Goal: Transaction & Acquisition: Purchase product/service

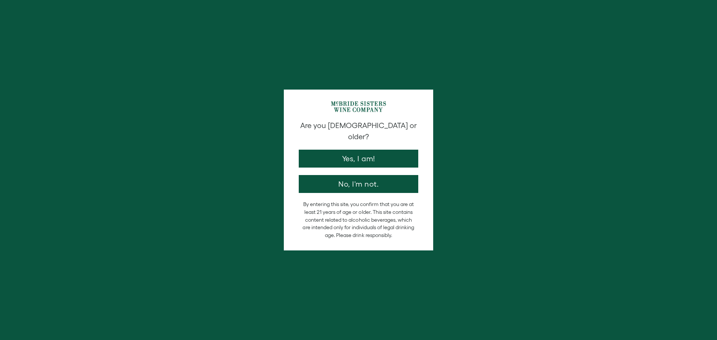
click at [328, 157] on div "Are you 21 years old or older? Yes, I am! No, I'm not." at bounding box center [358, 156] width 127 height 73
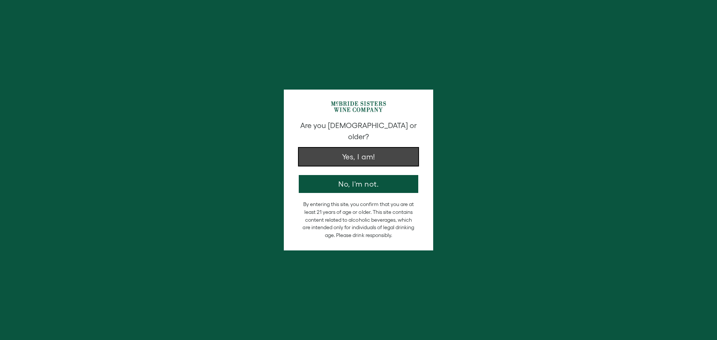
click at [367, 148] on button "Yes, I am!" at bounding box center [358, 157] width 119 height 18
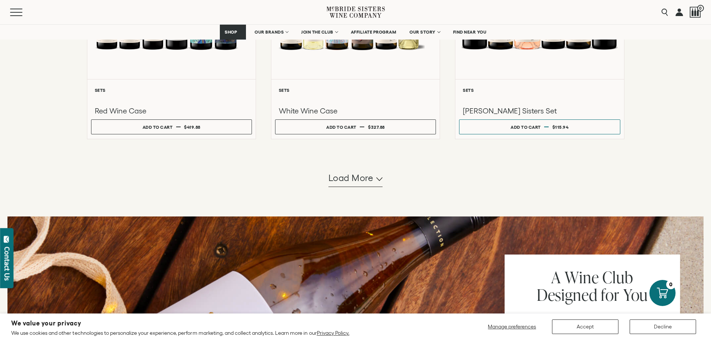
scroll to position [709, 0]
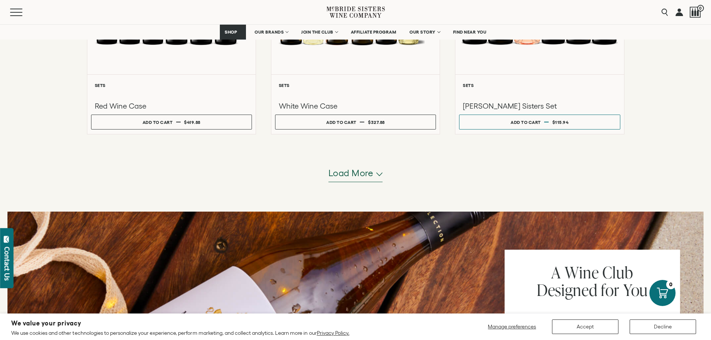
click at [357, 177] on span "Load more" at bounding box center [350, 173] width 45 height 13
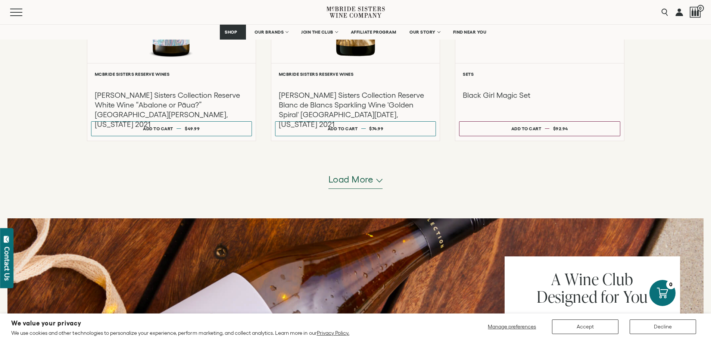
scroll to position [1455, 0]
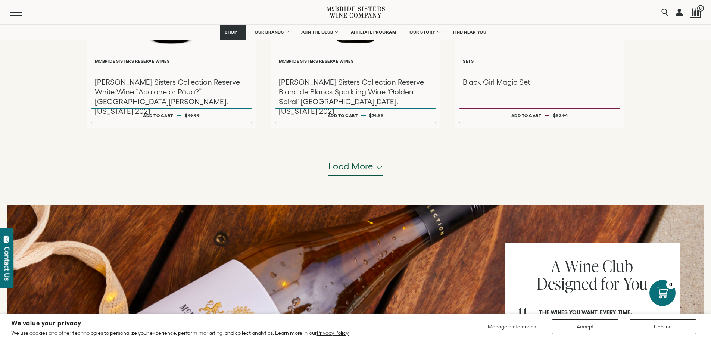
click at [355, 165] on span "Load more" at bounding box center [350, 166] width 45 height 13
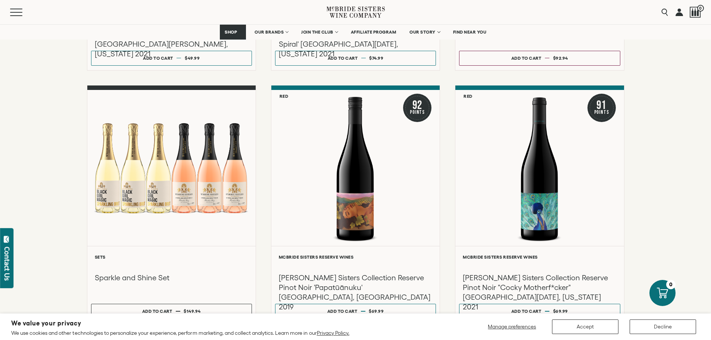
scroll to position [1530, 0]
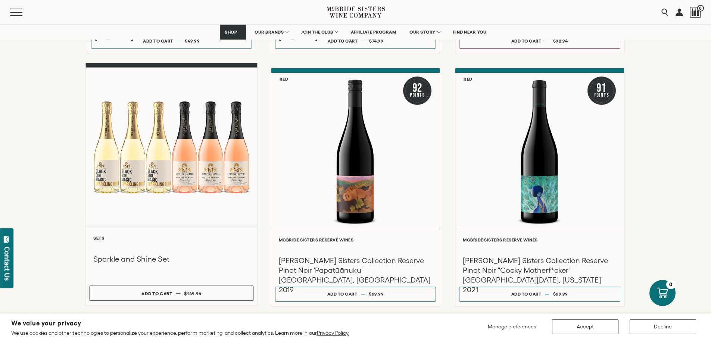
click at [187, 184] on div at bounding box center [171, 146] width 172 height 159
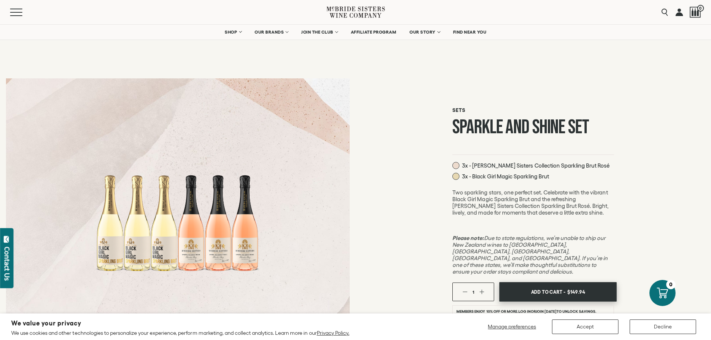
click at [578, 286] on span "$149.94" at bounding box center [576, 291] width 18 height 11
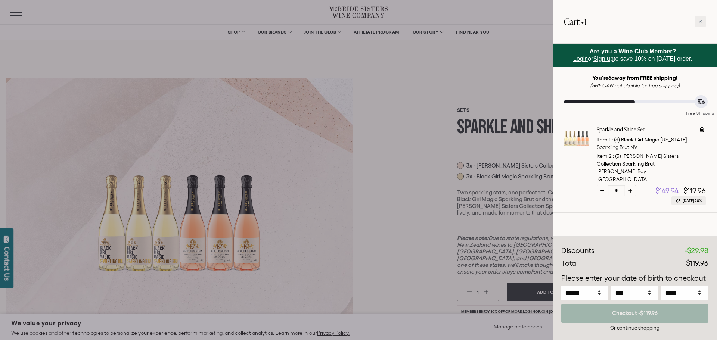
click at [384, 109] on div at bounding box center [358, 170] width 717 height 340
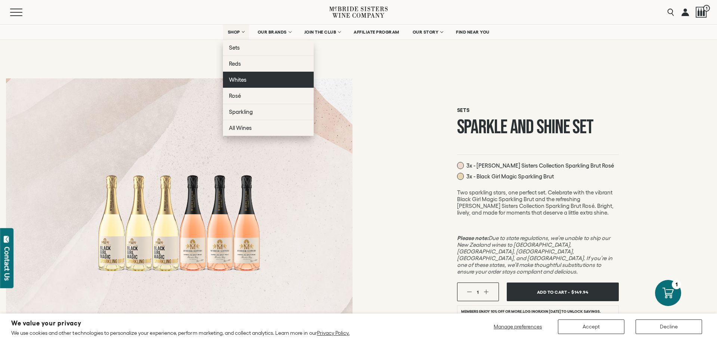
click at [249, 78] on link "Whites" at bounding box center [268, 80] width 91 height 16
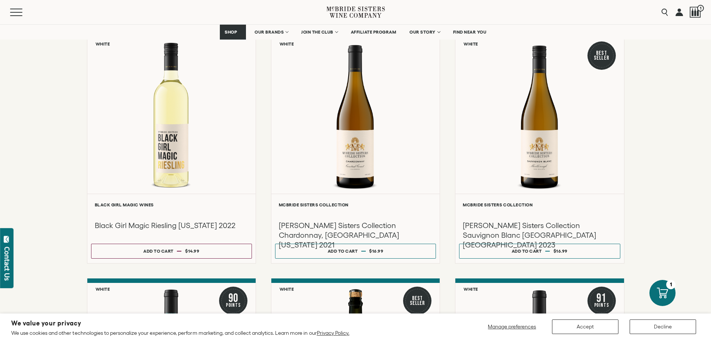
scroll to position [373, 0]
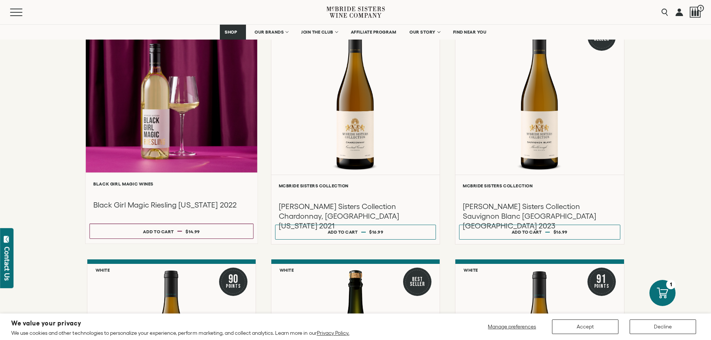
click at [162, 191] on div at bounding box center [171, 192] width 157 height 9
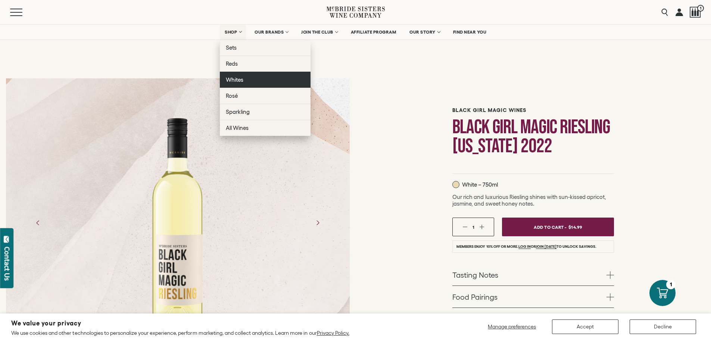
click at [245, 79] on link "Whites" at bounding box center [265, 80] width 91 height 16
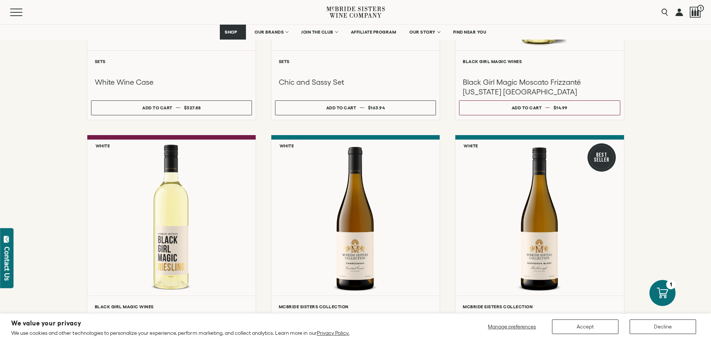
scroll to position [261, 0]
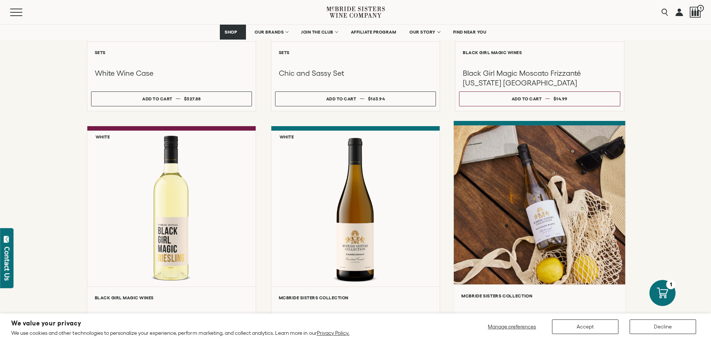
click at [529, 200] on div at bounding box center [540, 204] width 172 height 159
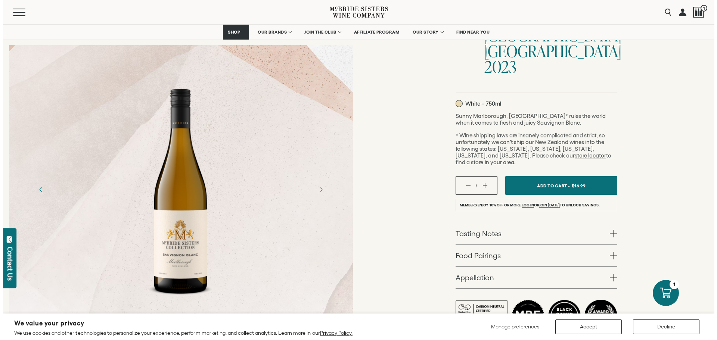
scroll to position [112, 0]
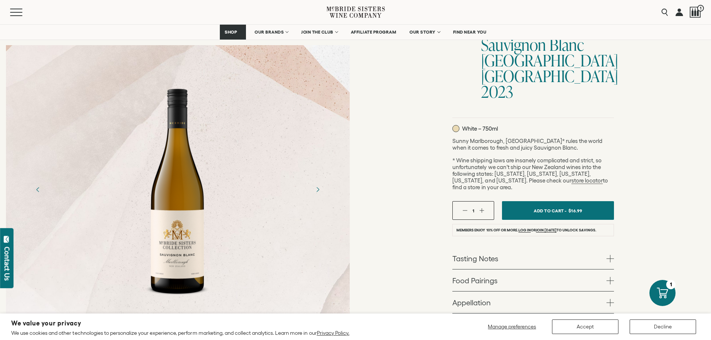
click at [480, 208] on button "button" at bounding box center [481, 210] width 5 height 5
click at [546, 205] on span "Add To Cart -" at bounding box center [549, 210] width 34 height 11
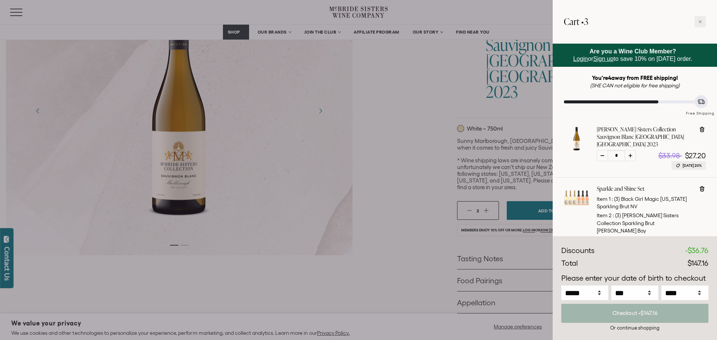
click at [384, 184] on div at bounding box center [358, 170] width 717 height 340
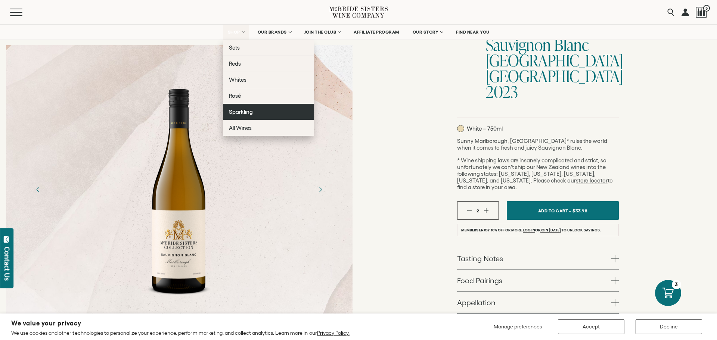
click at [262, 110] on link "Sparkling" at bounding box center [268, 112] width 91 height 16
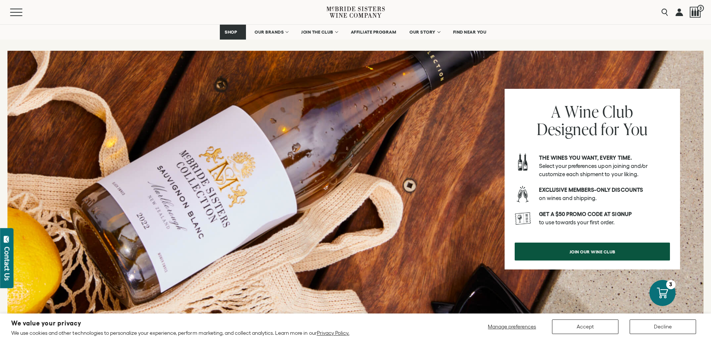
scroll to position [896, 0]
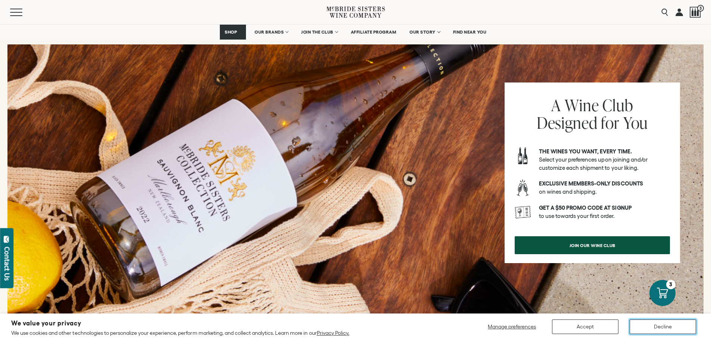
drag, startPoint x: 682, startPoint y: 324, endPoint x: 678, endPoint y: 304, distance: 20.8
click at [681, 324] on button "Decline" at bounding box center [663, 326] width 66 height 15
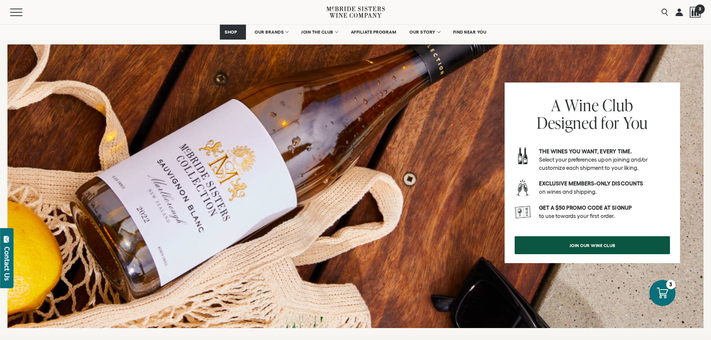
click at [693, 10] on div at bounding box center [695, 12] width 11 height 11
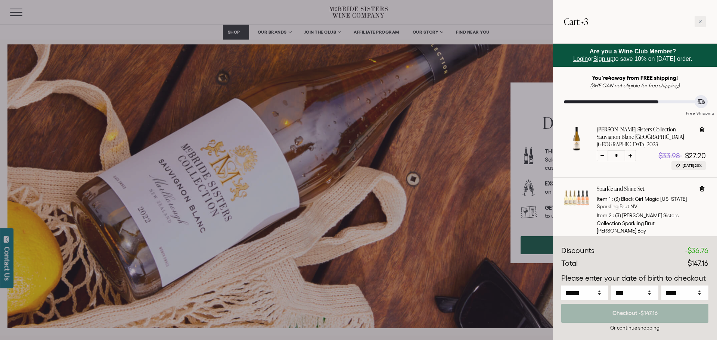
click at [237, 28] on div at bounding box center [358, 170] width 717 height 340
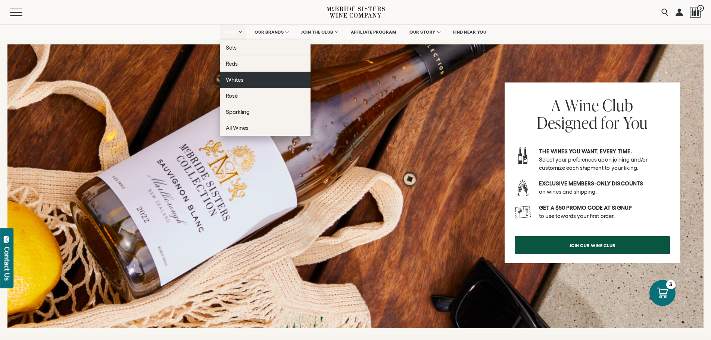
click at [246, 79] on link "Whites" at bounding box center [265, 80] width 91 height 16
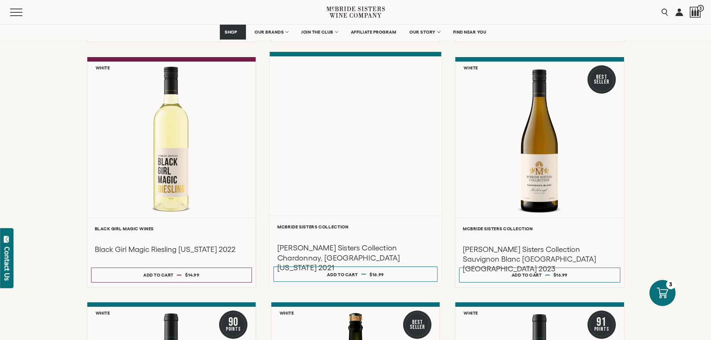
scroll to position [373, 0]
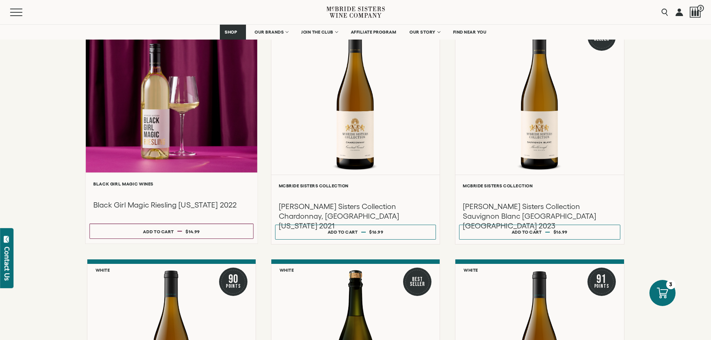
click at [183, 159] on div at bounding box center [171, 92] width 172 height 159
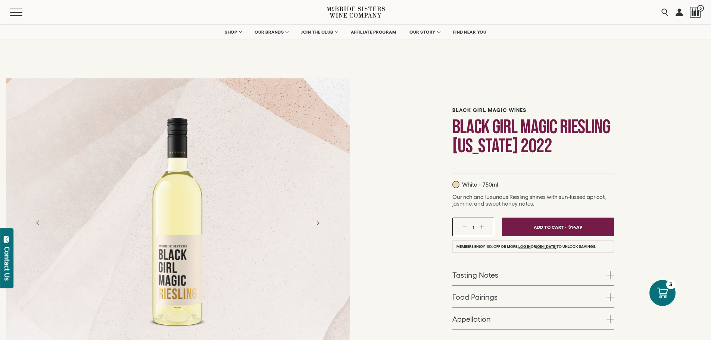
click at [487, 225] on div "1" at bounding box center [473, 227] width 42 height 19
click at [482, 227] on button "button" at bounding box center [481, 227] width 5 height 5
click at [527, 227] on button "Add To Cart - $29.98" at bounding box center [558, 227] width 118 height 20
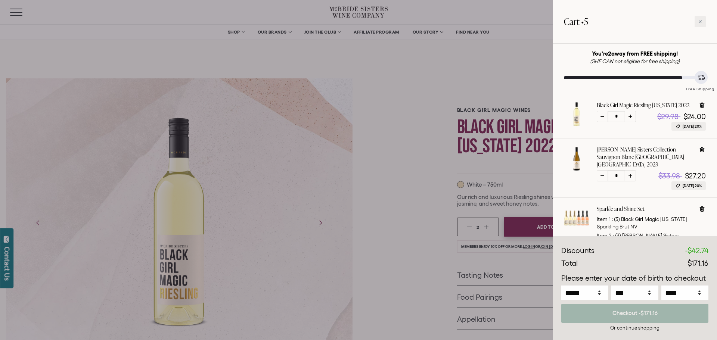
scroll to position [37, 0]
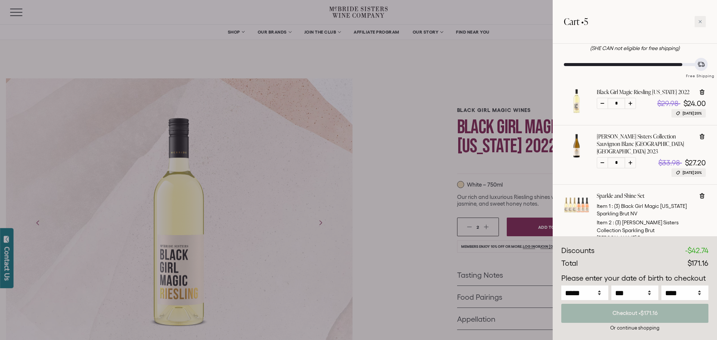
click at [380, 119] on div at bounding box center [358, 170] width 717 height 340
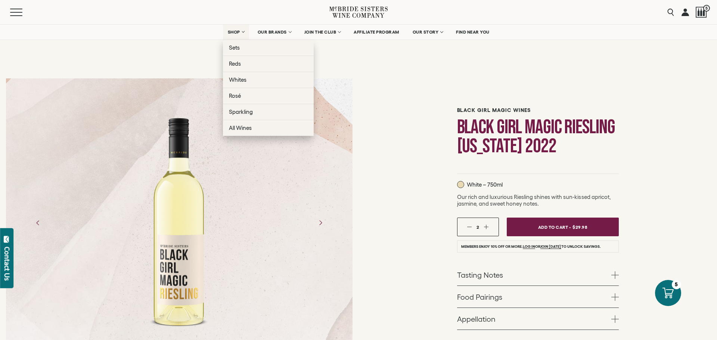
click at [228, 33] on span "SHOP" at bounding box center [234, 31] width 13 height 5
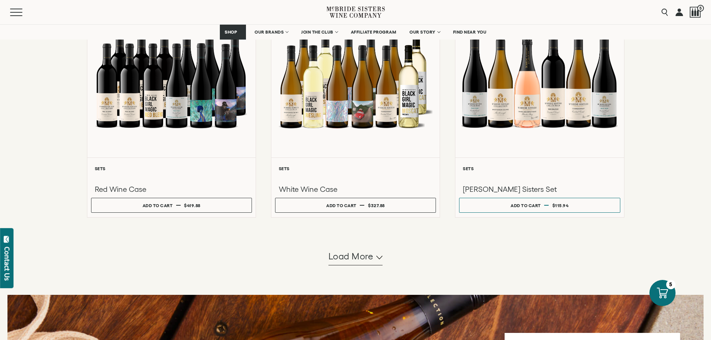
scroll to position [709, 0]
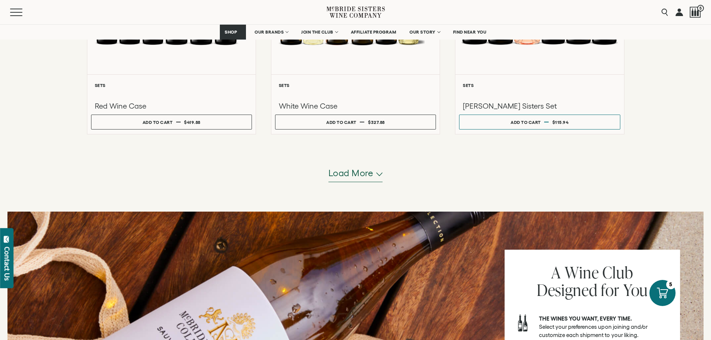
click at [366, 173] on span "Load more" at bounding box center [350, 173] width 45 height 13
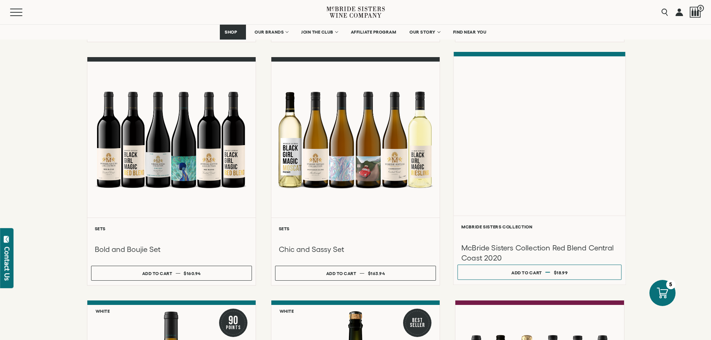
scroll to position [1045, 0]
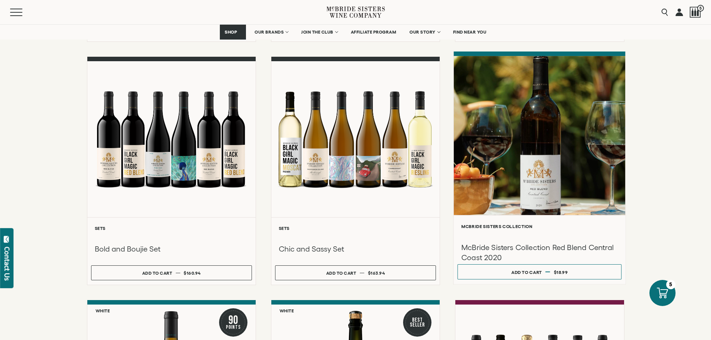
click at [514, 142] on div at bounding box center [540, 135] width 172 height 159
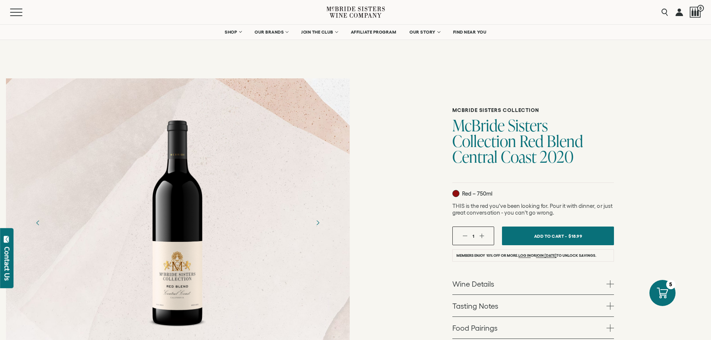
drag, startPoint x: 486, startPoint y: 238, endPoint x: 496, endPoint y: 235, distance: 10.4
click at [486, 237] on div "1" at bounding box center [473, 236] width 42 height 19
click at [480, 233] on div "1" at bounding box center [473, 236] width 42 height 19
click at [484, 235] on div "1" at bounding box center [473, 236] width 42 height 19
click at [482, 235] on button "button" at bounding box center [481, 236] width 5 height 5
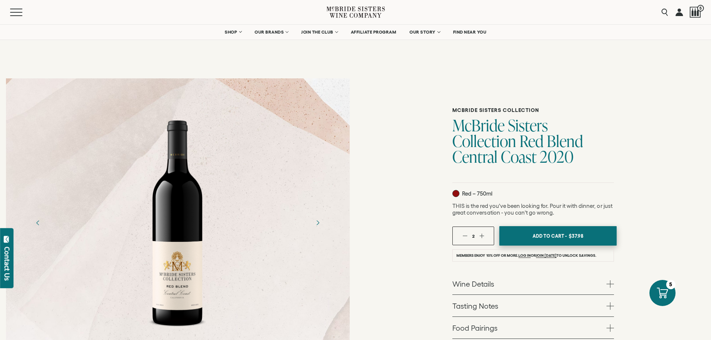
click at [530, 233] on button "Add To Cart - $37.98" at bounding box center [558, 236] width 118 height 20
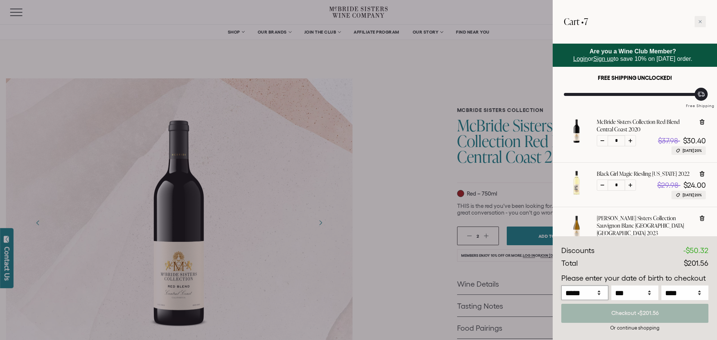
click at [600, 293] on select "***** *** *** *** *** *** *** *** *** *** *** *** ***" at bounding box center [584, 293] width 47 height 15
select select "*"
click at [561, 286] on select "***** *** *** *** *** *** *** *** *** *** *** *** ***" at bounding box center [584, 293] width 47 height 15
click at [648, 294] on select "*** * * * * * * * * * ** ** ** ** ** ** ** ** ** ** ** ** ** ** ** ** ** ** ** …" at bounding box center [634, 293] width 47 height 15
select select "*"
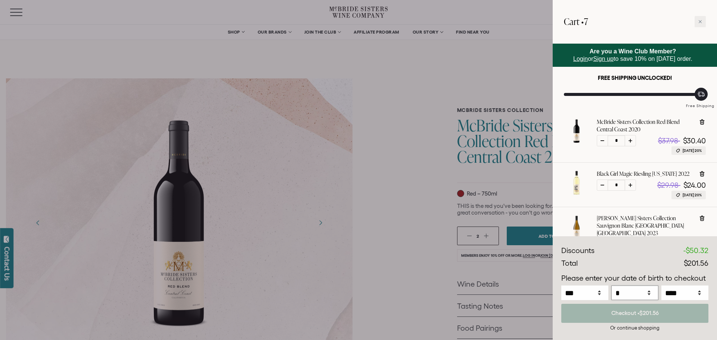
click at [611, 286] on select "*** * * * * * * * * * ** ** ** ** ** ** ** ** ** ** ** ** ** ** ** ** ** ** ** …" at bounding box center [634, 293] width 47 height 15
click at [699, 290] on select "**** **** **** **** **** **** **** **** **** **** **** **** **** **** **** ****…" at bounding box center [684, 293] width 47 height 15
click at [661, 286] on select "**** **** **** **** **** **** **** **** **** **** **** **** **** **** **** ****…" at bounding box center [684, 293] width 47 height 15
select select "****"
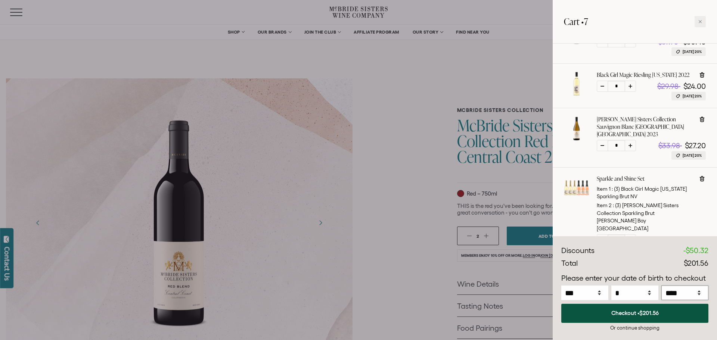
scroll to position [112, 0]
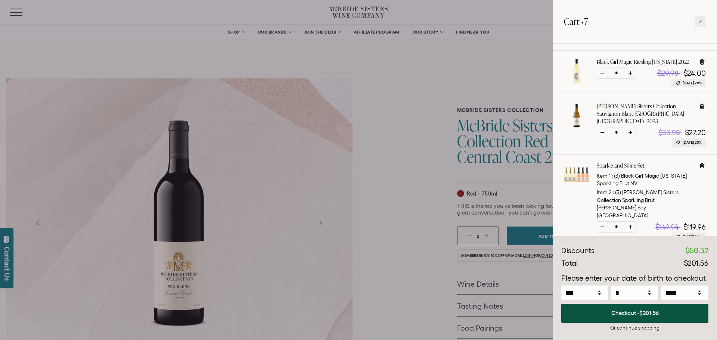
click at [646, 308] on button "Checkout • $201.56" at bounding box center [634, 313] width 147 height 19
